Goal: Task Accomplishment & Management: Manage account settings

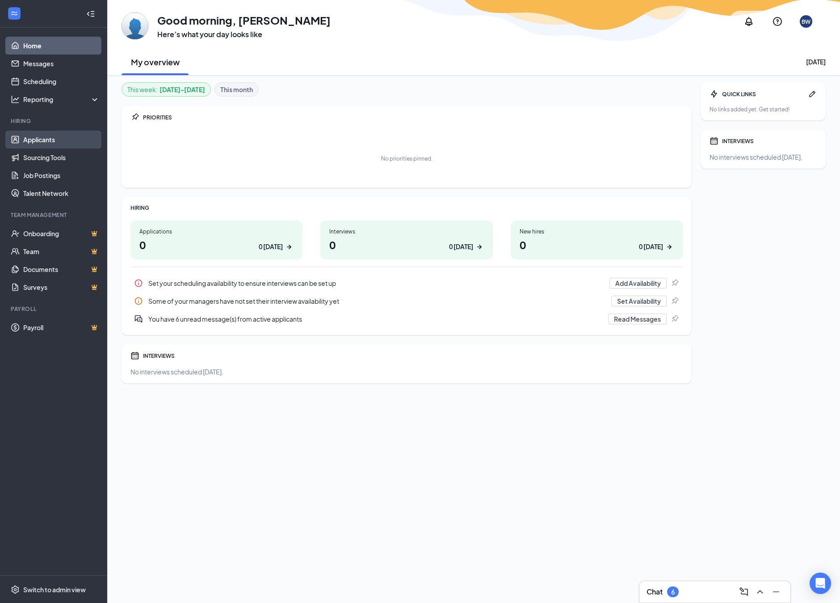
click at [45, 142] on link "Applicants" at bounding box center [61, 140] width 76 height 18
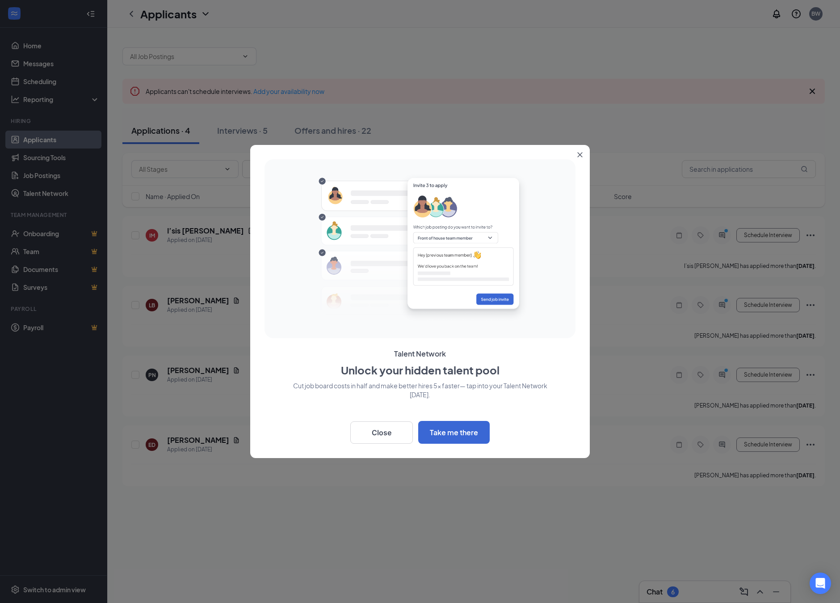
click at [579, 156] on icon "Close" at bounding box center [580, 154] width 5 height 5
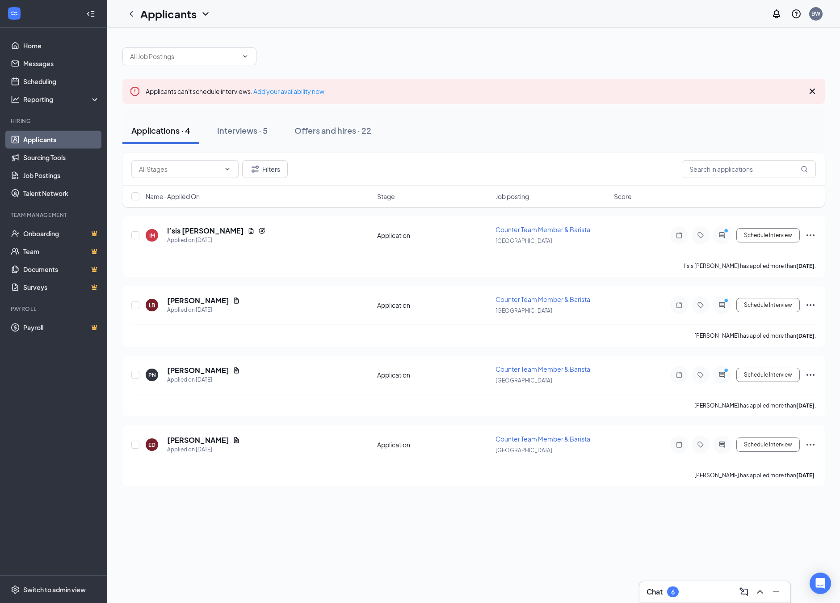
click at [705, 590] on div "Chat 6" at bounding box center [715, 591] width 137 height 14
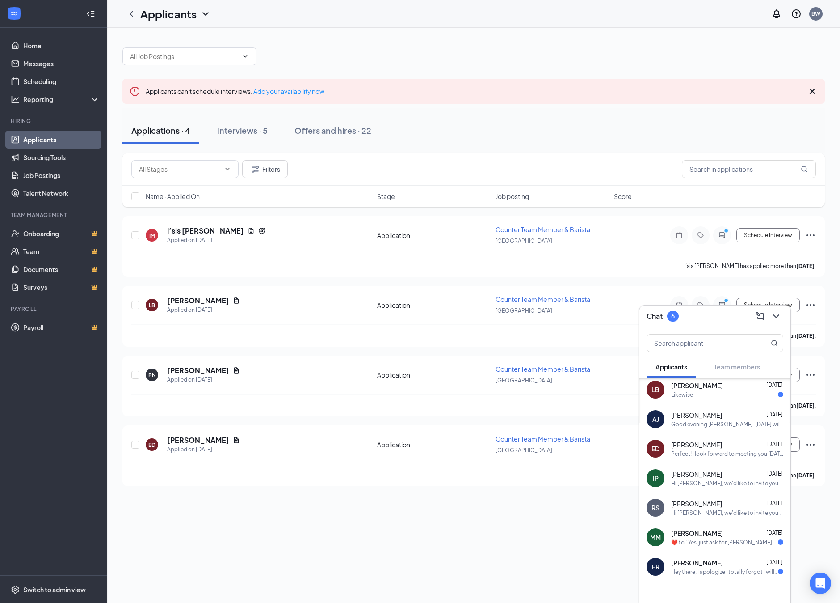
scroll to position [93, 0]
click at [692, 535] on span "[PERSON_NAME]" at bounding box center [697, 531] width 52 height 9
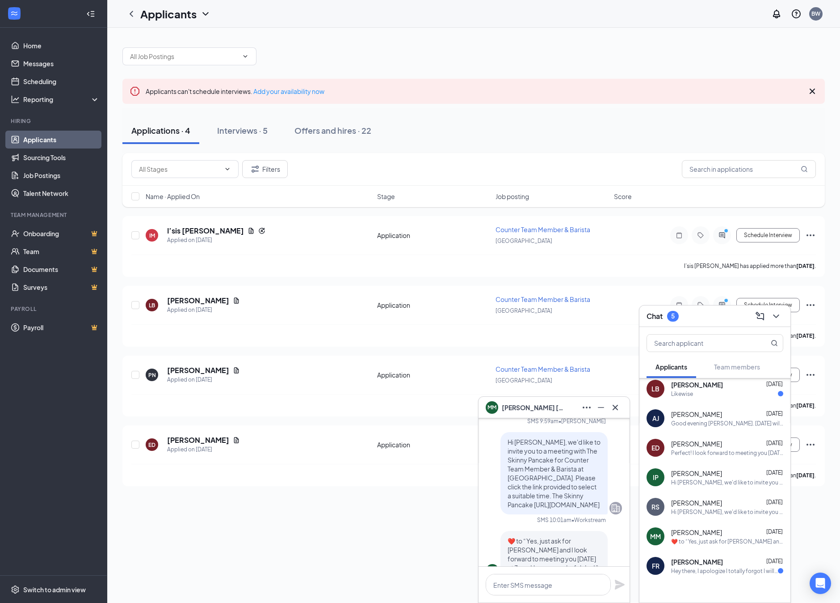
scroll to position [0, 0]
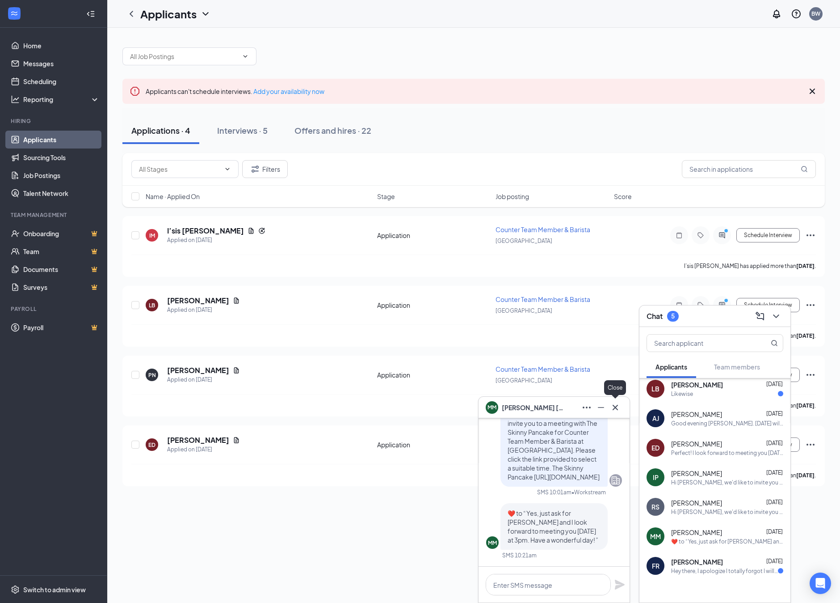
click at [615, 405] on icon "Cross" at bounding box center [615, 407] width 11 height 11
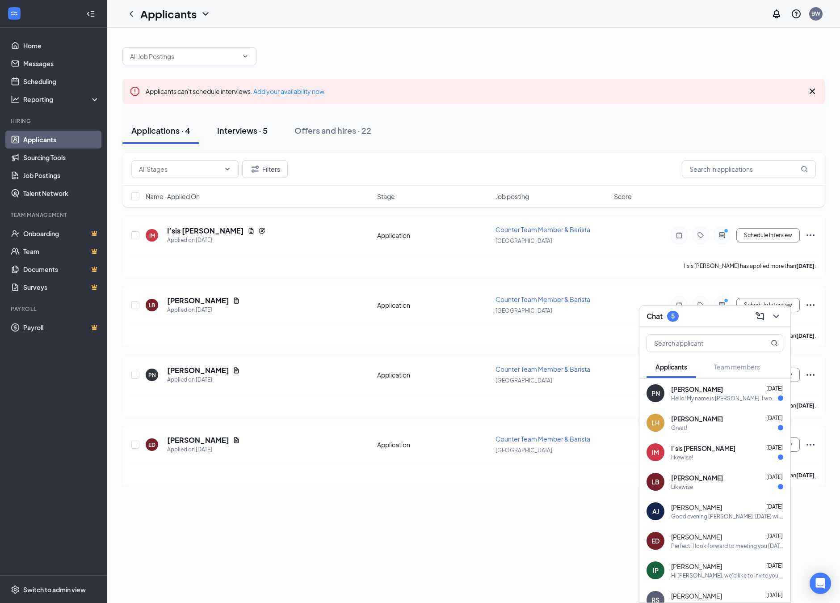
click at [238, 129] on div "Interviews · 5" at bounding box center [242, 130] width 51 height 11
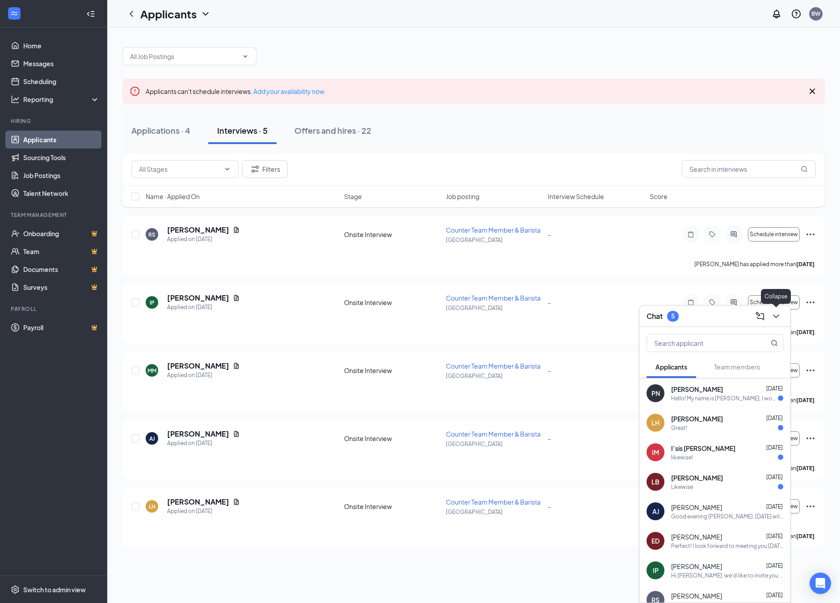
click at [776, 317] on icon "ChevronDown" at bounding box center [776, 316] width 11 height 11
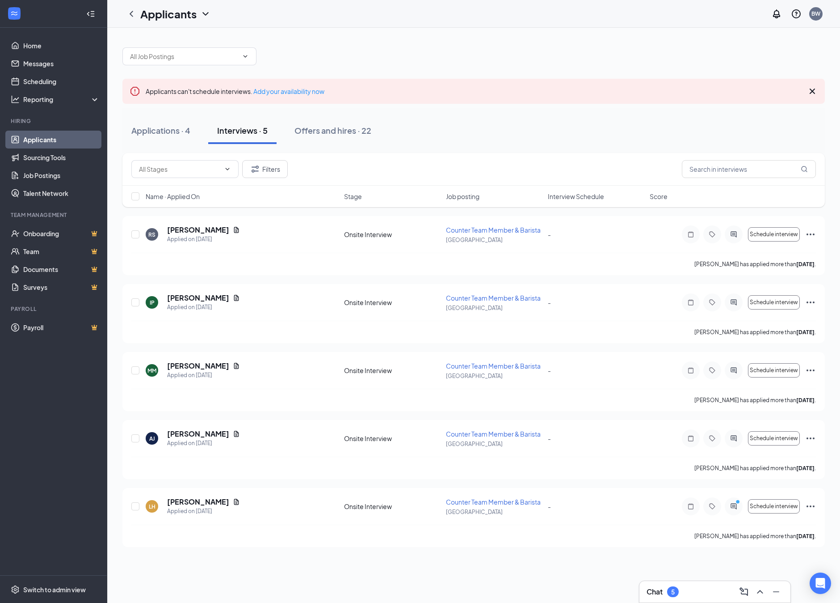
click at [709, 590] on div "Chat 5" at bounding box center [715, 591] width 137 height 14
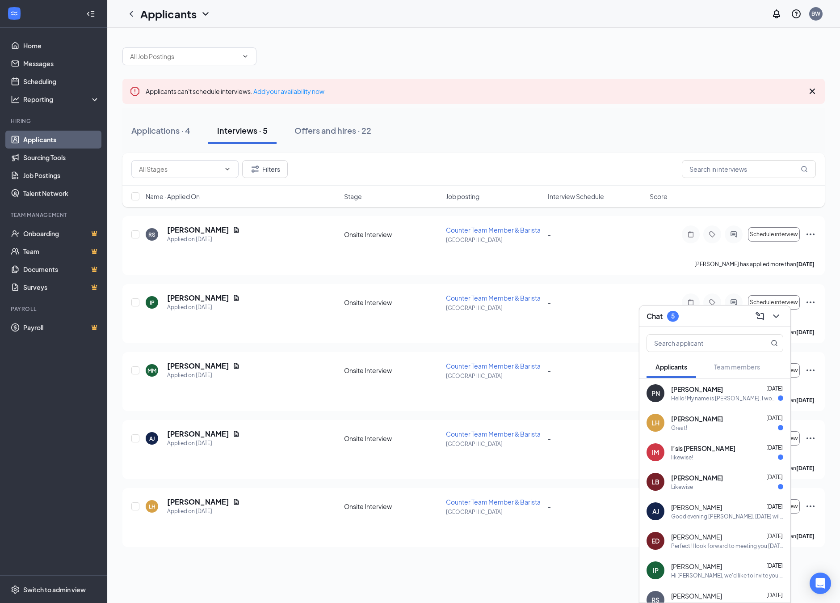
click at [709, 567] on span "[PERSON_NAME]" at bounding box center [696, 565] width 51 height 9
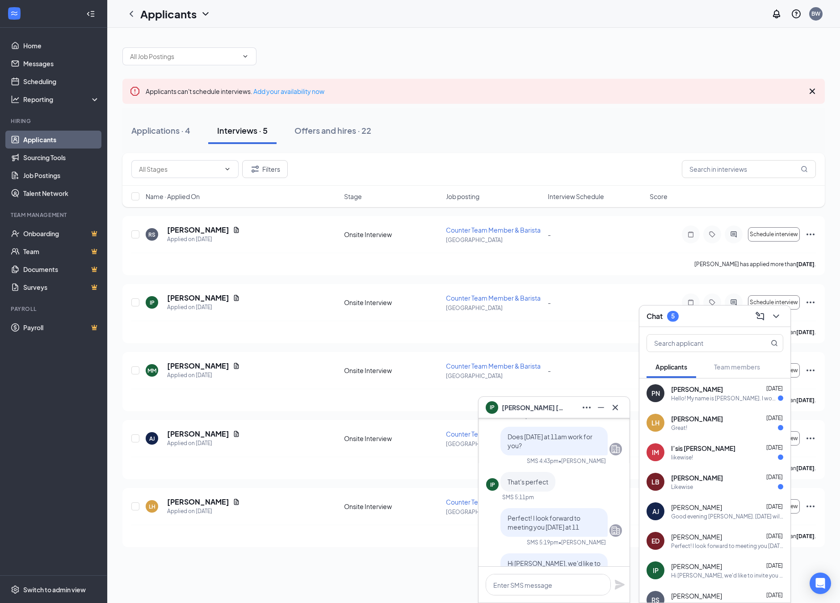
scroll to position [-86, 0]
click at [615, 405] on icon "Cross" at bounding box center [615, 407] width 11 height 11
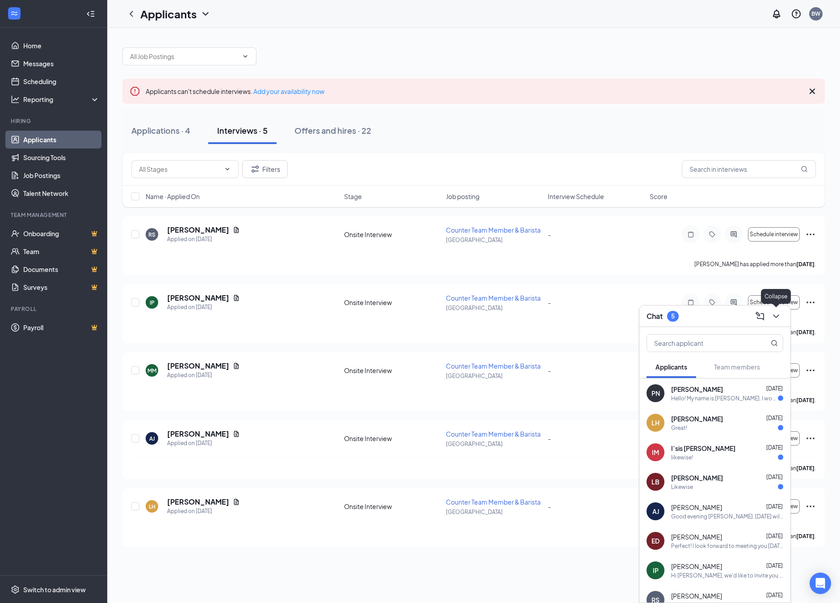
click at [776, 316] on icon "ChevronDown" at bounding box center [776, 316] width 11 height 11
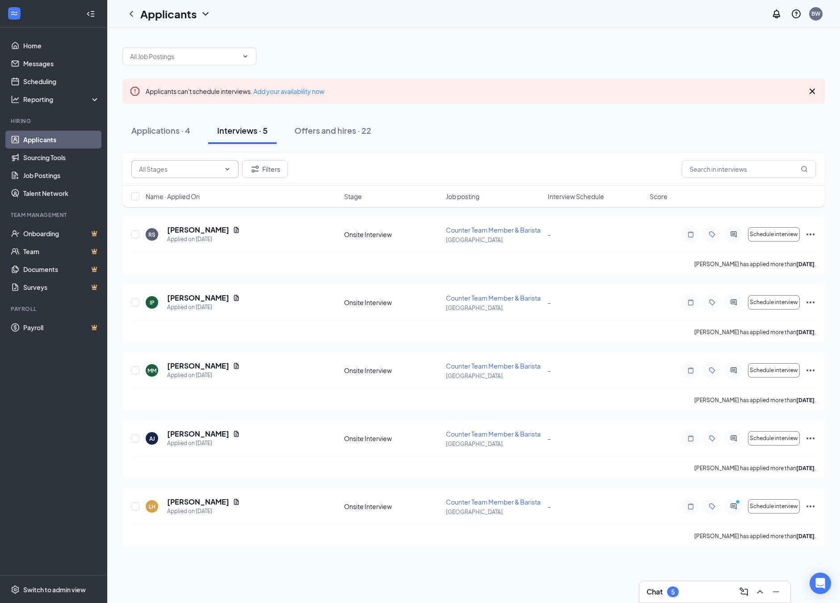
click at [223, 167] on span at bounding box center [226, 168] width 9 height 7
click at [365, 164] on div "Filters" at bounding box center [473, 169] width 685 height 18
click at [156, 133] on div "Applications · 4" at bounding box center [160, 130] width 59 height 11
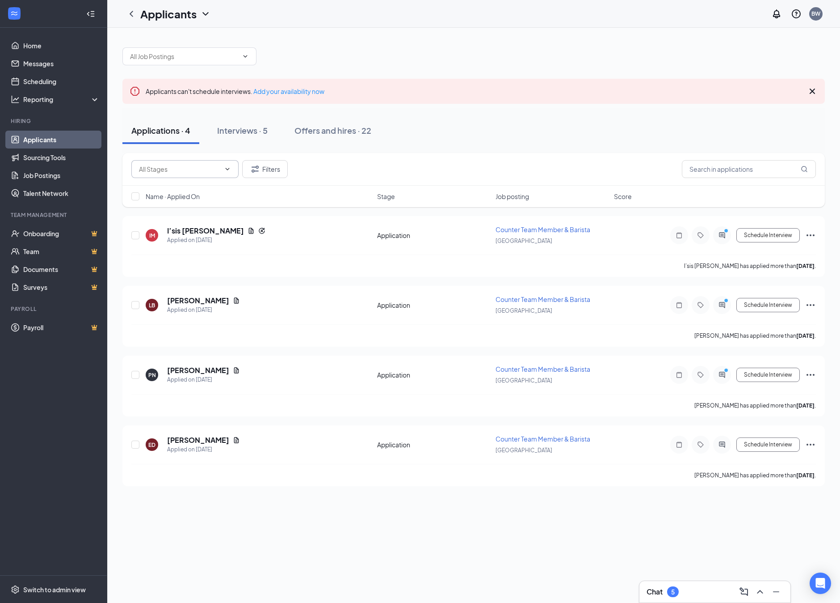
click at [225, 168] on icon "ChevronDown" at bounding box center [227, 168] width 7 height 7
click at [346, 169] on div "Filters" at bounding box center [473, 169] width 685 height 18
click at [266, 167] on button "Filters" at bounding box center [265, 169] width 46 height 18
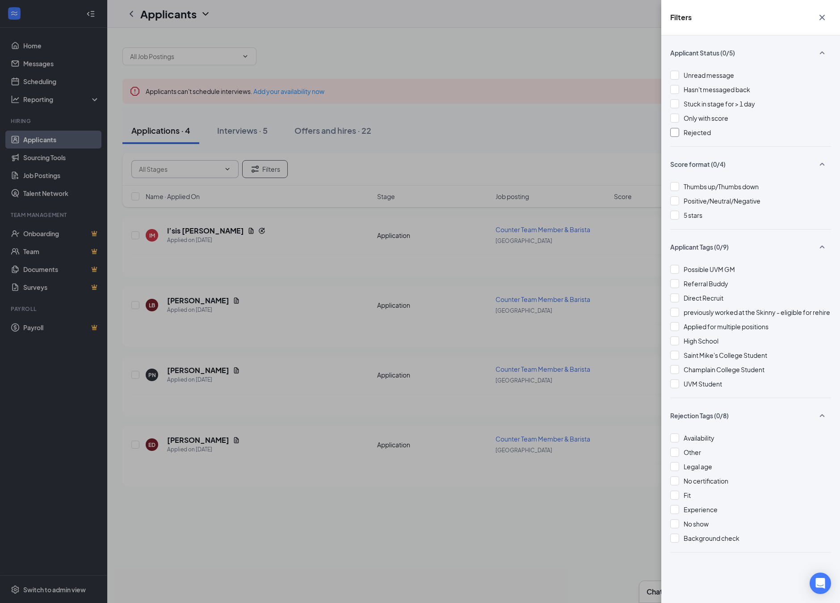
click at [676, 131] on div at bounding box center [674, 132] width 9 height 9
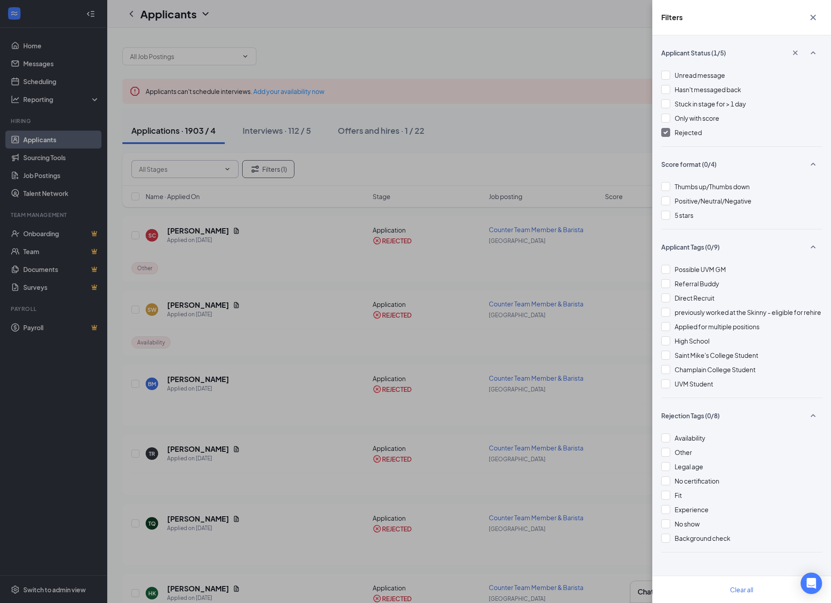
click at [814, 18] on icon "Cross" at bounding box center [813, 17] width 5 height 5
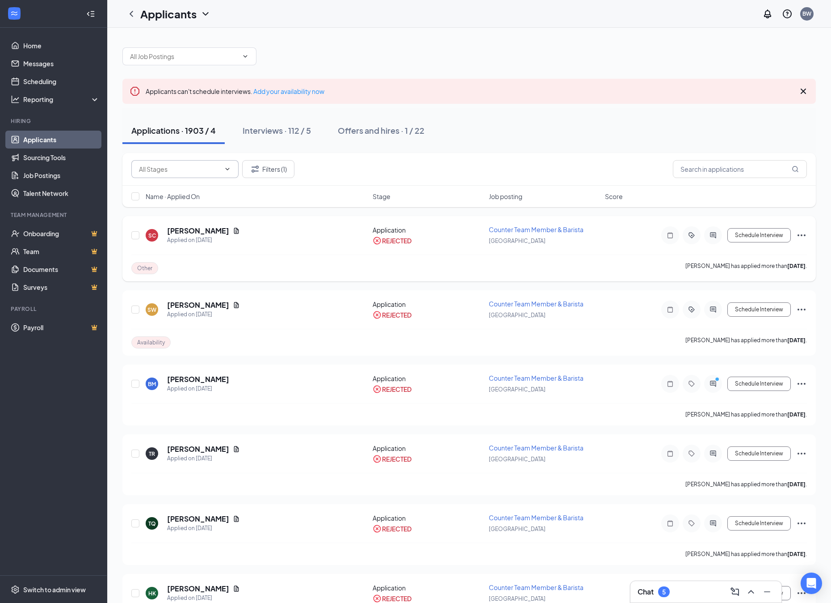
click at [518, 229] on span "Counter Team Member & Barista" at bounding box center [536, 229] width 95 height 8
click at [451, 245] on div "SC [PERSON_NAME] Applied on [DATE] Application REJECTED Counter Team Member & B…" at bounding box center [469, 240] width 676 height 30
click at [189, 228] on h5 "[PERSON_NAME]" at bounding box center [198, 231] width 62 height 10
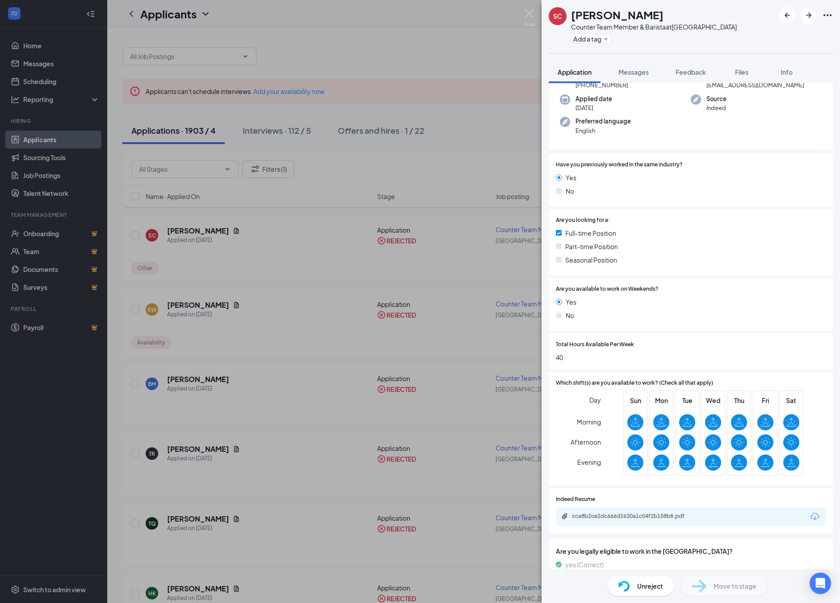
scroll to position [84, 0]
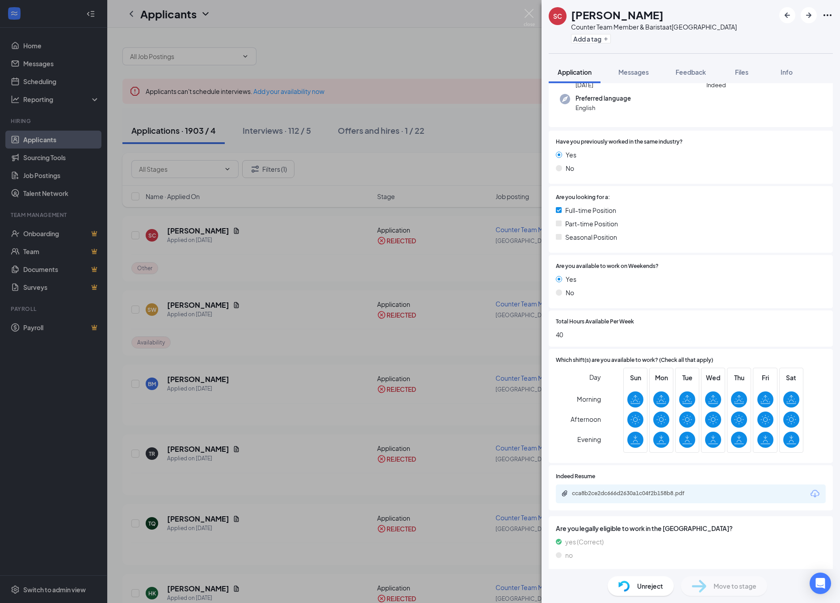
click at [624, 489] on div "cca8b2ce2dc666d2630a1c04f2b158b8.pdf" at bounding box center [634, 492] width 125 height 7
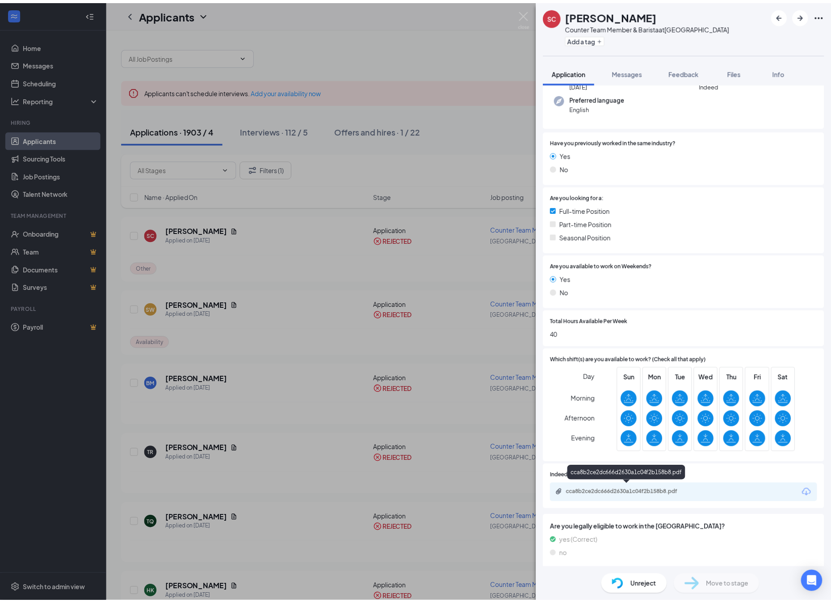
scroll to position [80, 0]
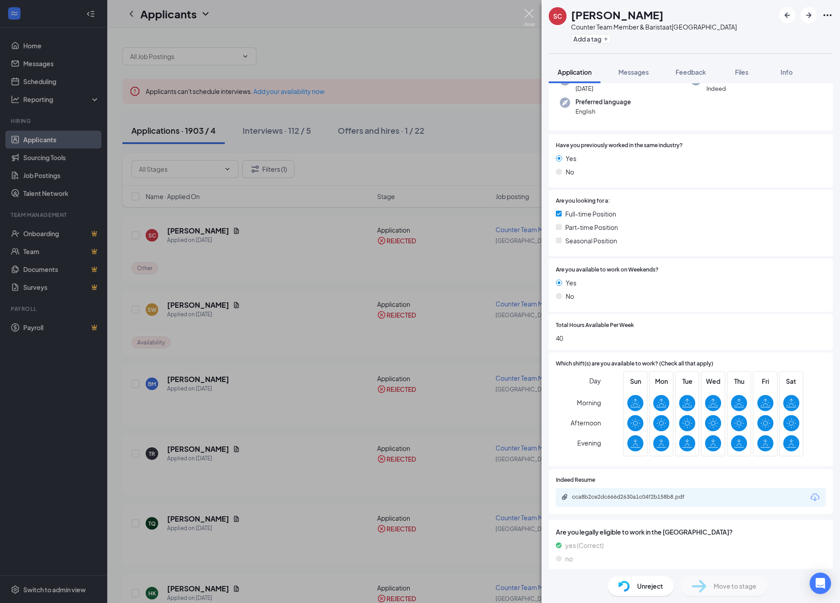
click at [532, 14] on img at bounding box center [529, 17] width 11 height 17
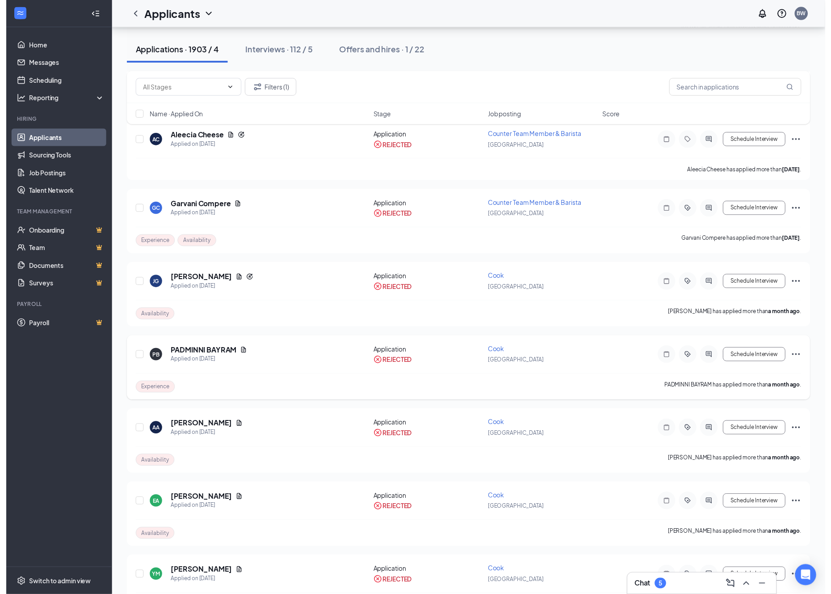
scroll to position [614, 0]
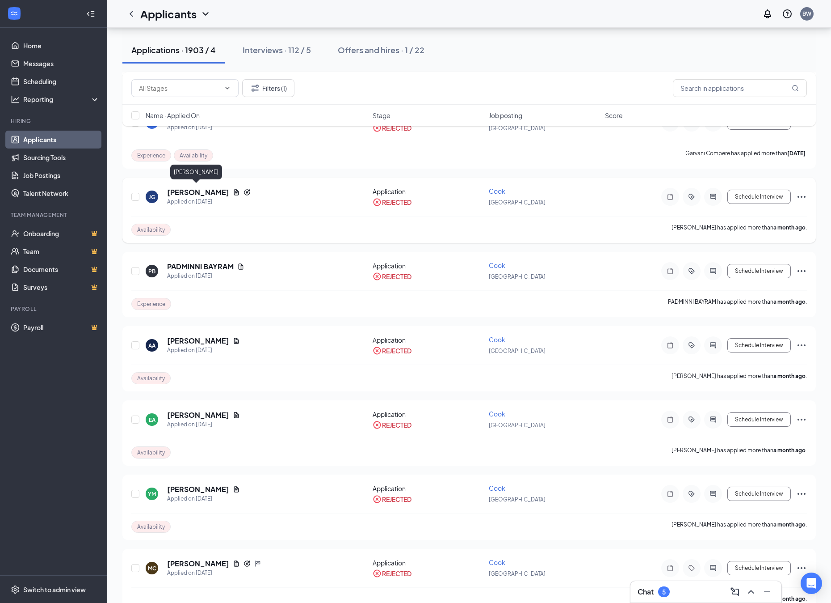
click at [194, 187] on h5 "[PERSON_NAME]" at bounding box center [198, 192] width 62 height 10
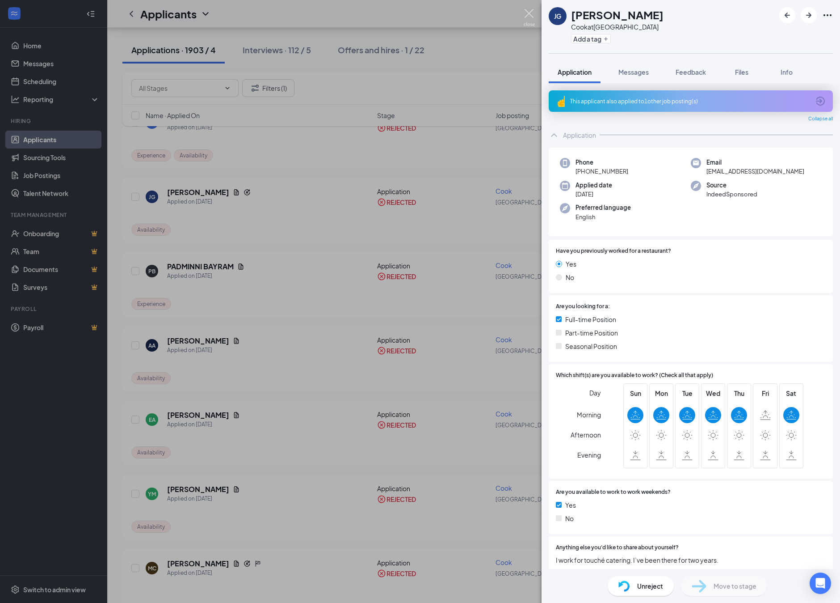
click at [527, 12] on img at bounding box center [529, 17] width 11 height 17
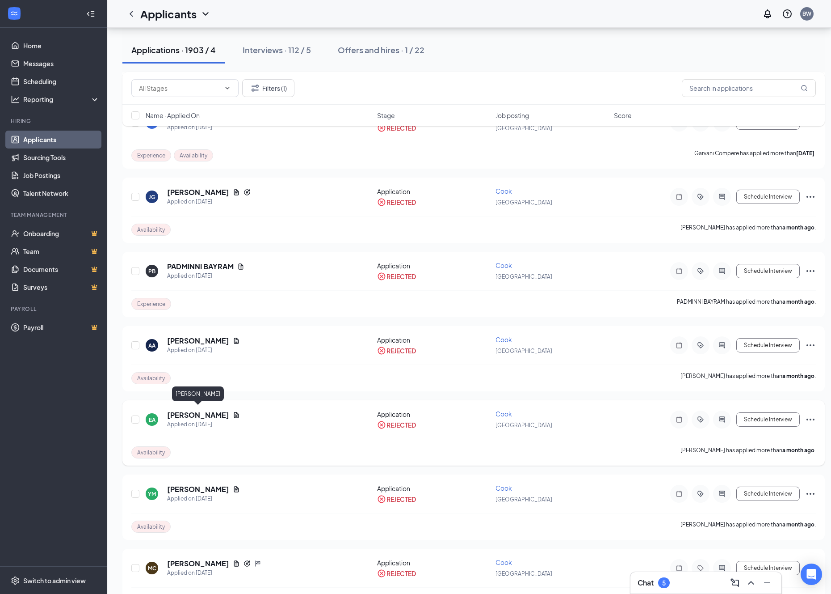
click at [211, 410] on h5 "[PERSON_NAME]" at bounding box center [198, 415] width 62 height 10
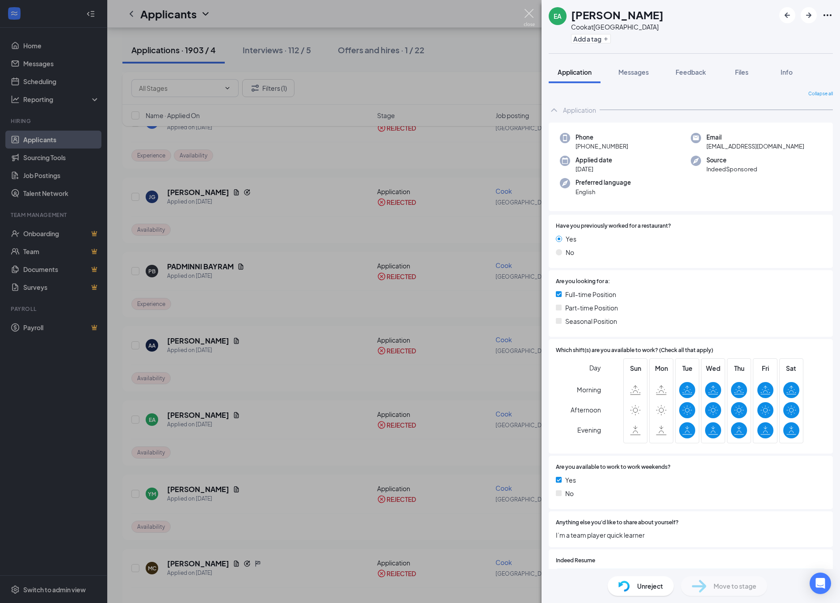
click at [527, 14] on img at bounding box center [529, 17] width 11 height 17
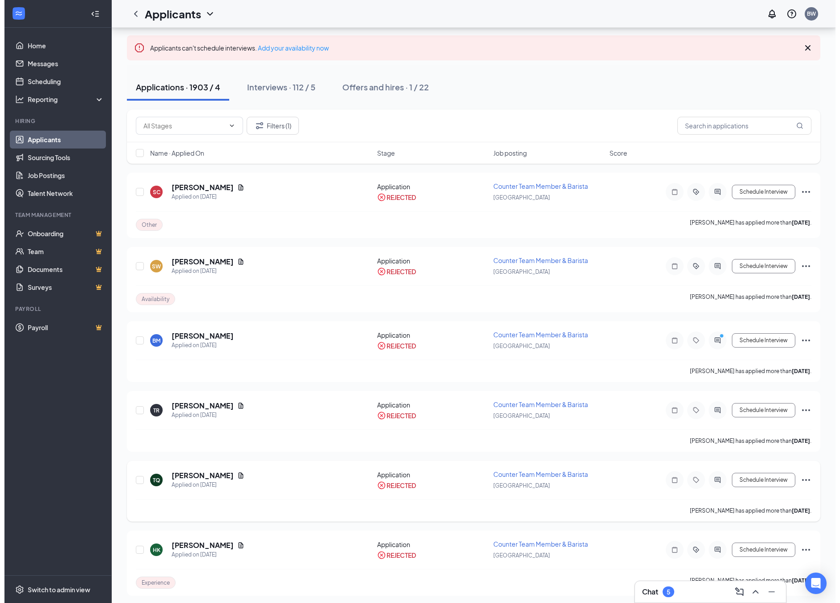
scroll to position [43, 0]
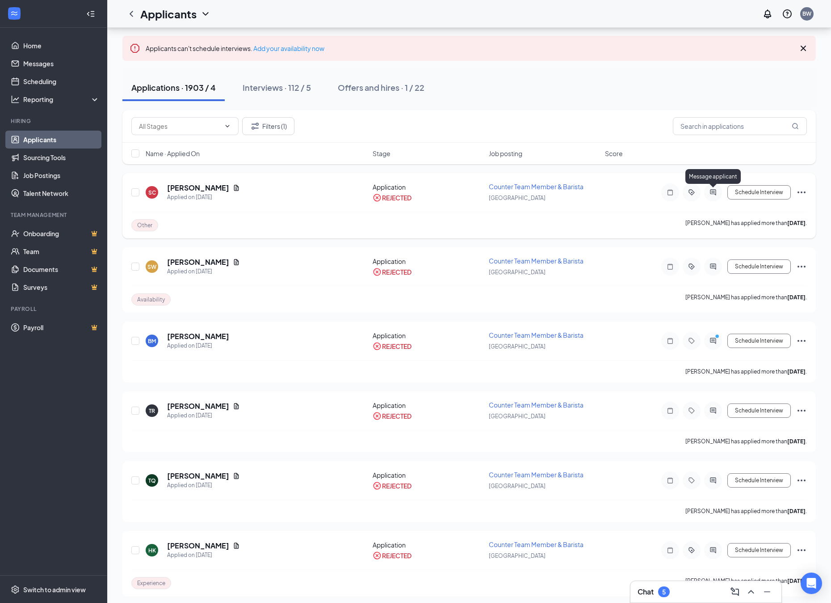
click at [715, 194] on icon "ActiveChat" at bounding box center [713, 192] width 6 height 6
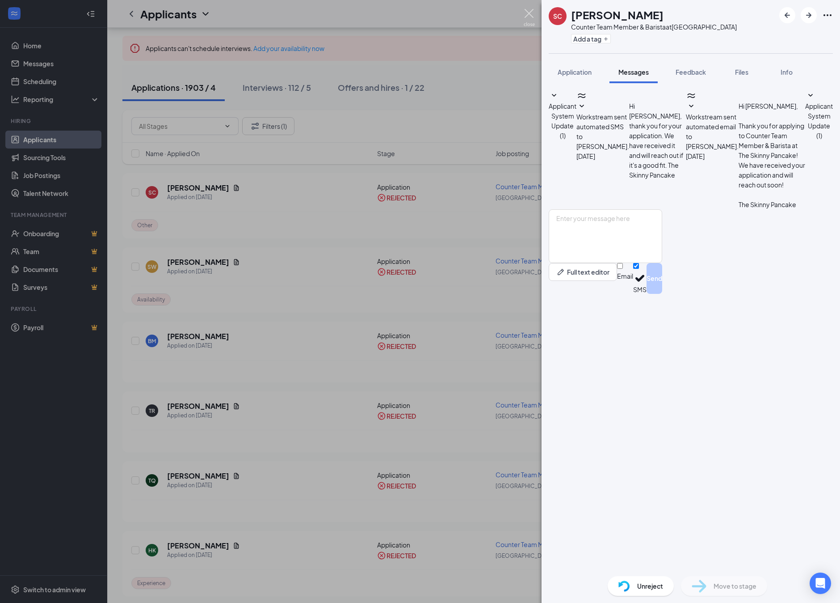
click at [531, 13] on img at bounding box center [529, 17] width 11 height 17
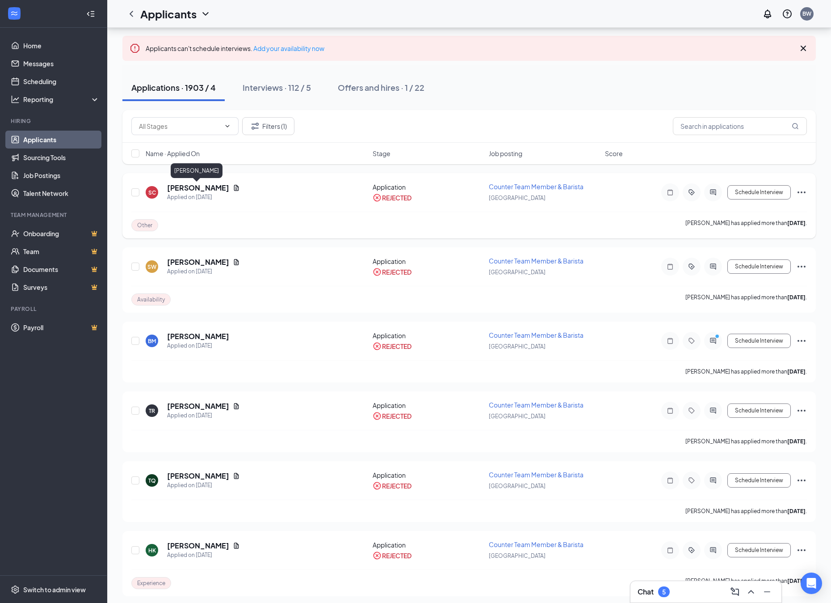
click at [205, 186] on h5 "[PERSON_NAME]" at bounding box center [198, 188] width 62 height 10
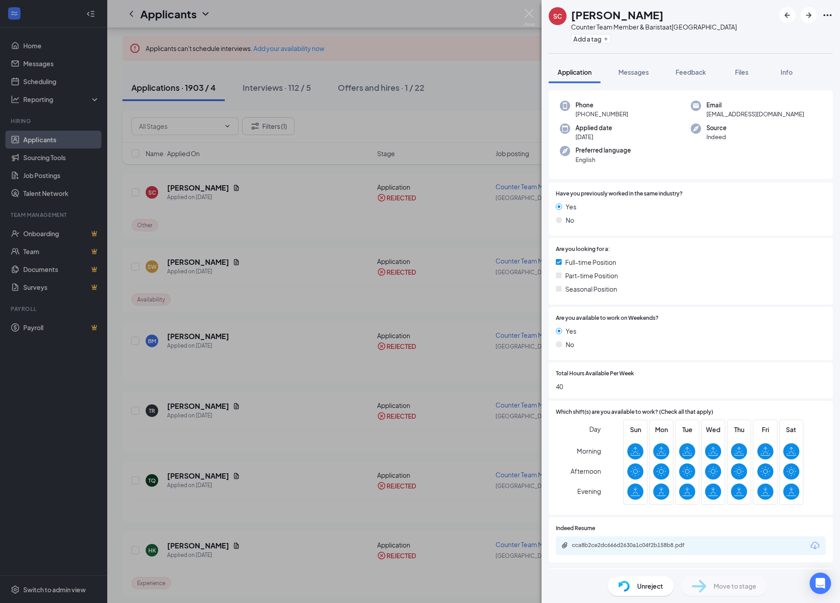
scroll to position [84, 0]
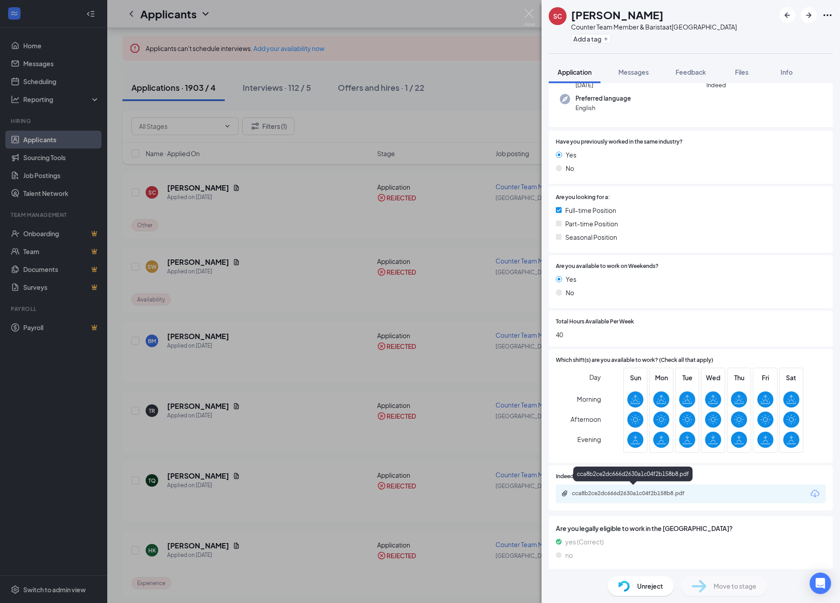
click at [644, 489] on div "cca8b2ce2dc666d2630a1c04f2b158b8.pdf" at bounding box center [634, 492] width 125 height 7
